Goal: Check status: Check status

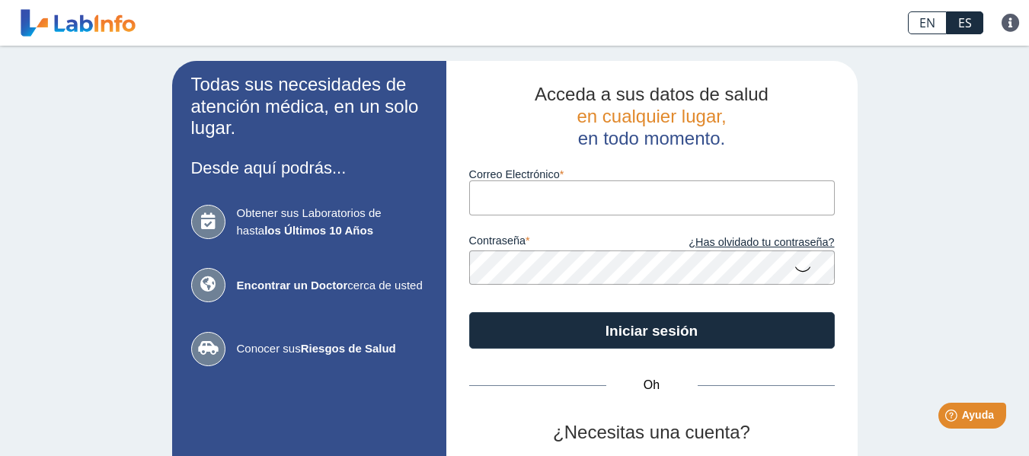
click at [590, 219] on div "contraseña ¿Has olvidado tu contraseña?" at bounding box center [652, 251] width 366 height 70
click at [587, 206] on input "Correo Electrónico" at bounding box center [652, 198] width 366 height 34
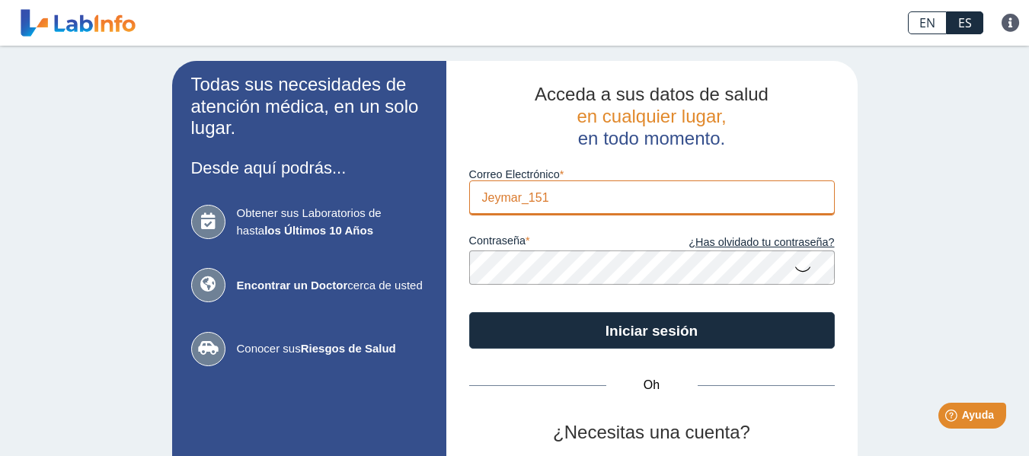
type input "Jeymar_1516"
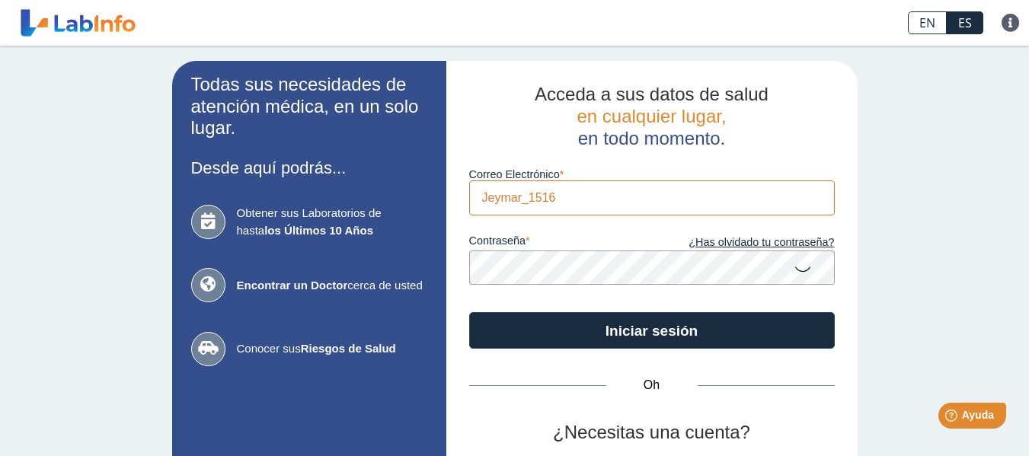
drag, startPoint x: 571, startPoint y: 200, endPoint x: 452, endPoint y: 199, distance: 118.9
click at [452, 199] on div "Acceda a sus datos de salud en cualquier lugar, en todo momento. Correo Electró…" at bounding box center [652, 319] width 411 height 516
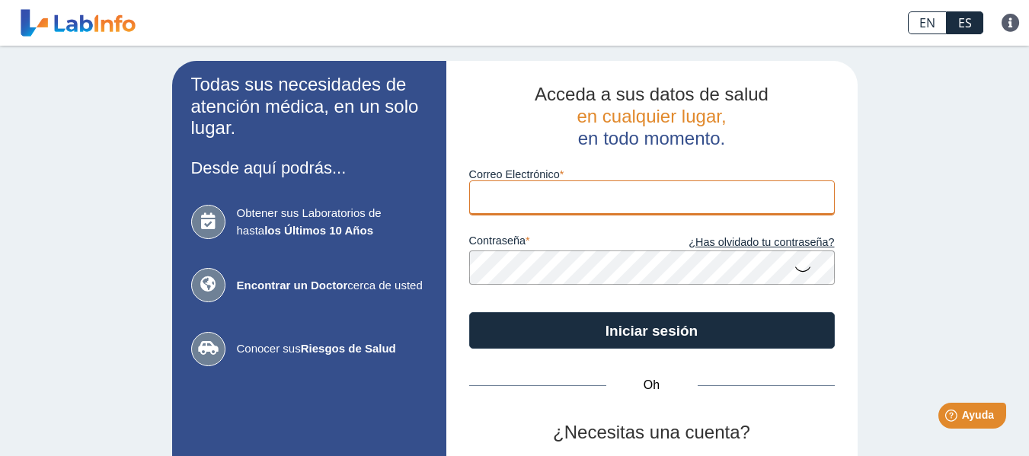
click at [499, 203] on input "Correo Electrónico" at bounding box center [652, 198] width 366 height 34
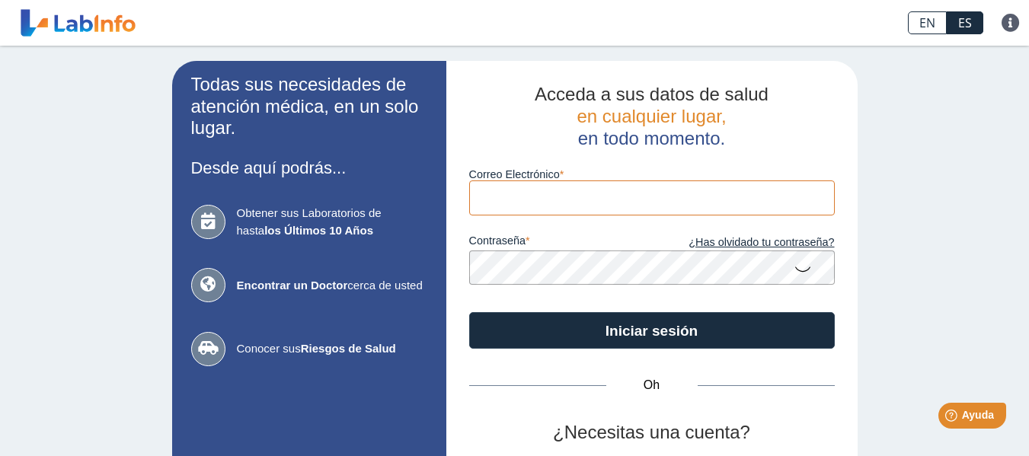
type input "[EMAIL_ADDRESS][DOMAIN_NAME]"
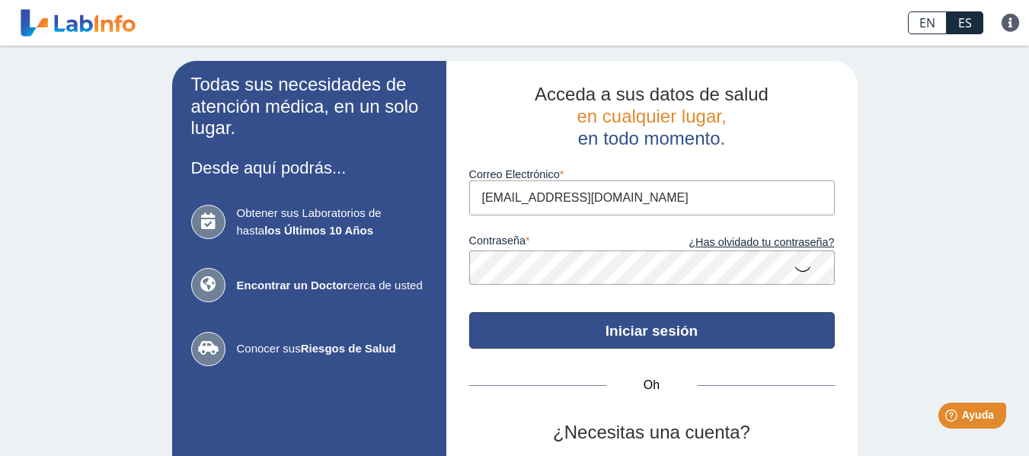
click at [578, 322] on button "Iniciar sesión" at bounding box center [652, 330] width 366 height 37
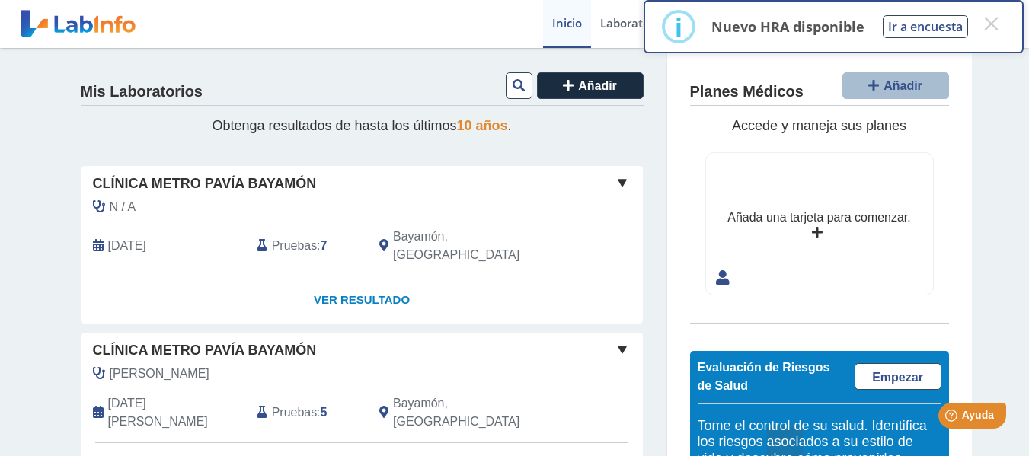
click at [351, 296] on font "Ver resultado" at bounding box center [362, 299] width 96 height 13
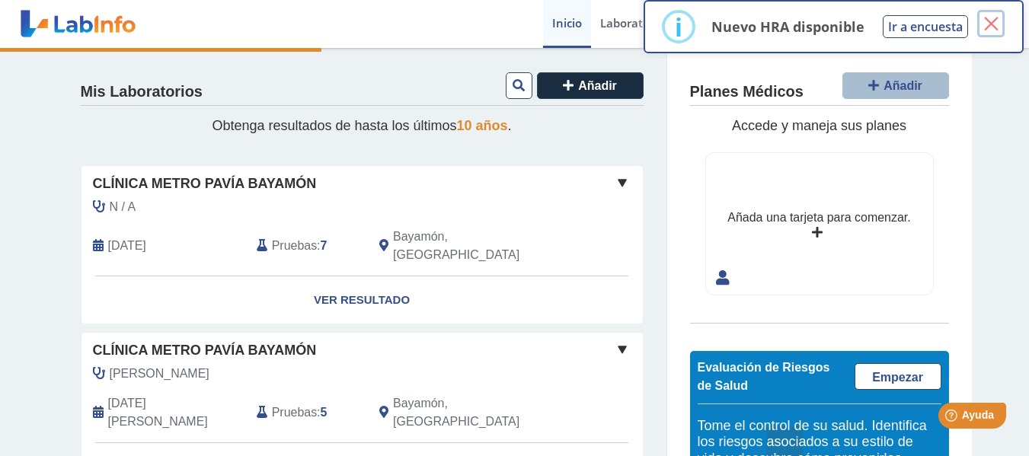
click at [997, 27] on font "×" at bounding box center [991, 24] width 19 height 38
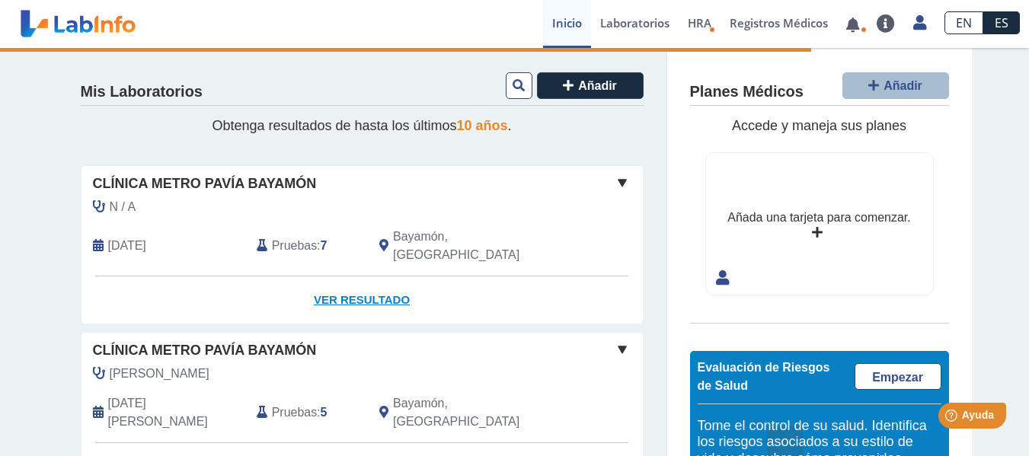
click at [358, 297] on font "Ver resultado" at bounding box center [362, 299] width 96 height 13
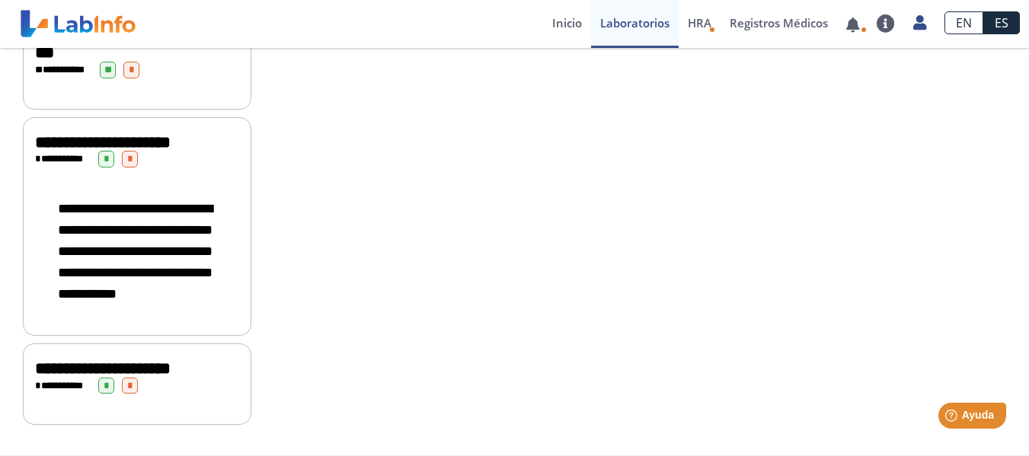
scroll to position [793, 0]
click at [132, 360] on font "**********" at bounding box center [103, 368] width 136 height 17
